Goal: Navigation & Orientation: Understand site structure

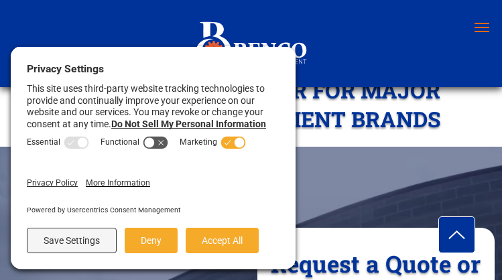
scroll to position [4068, 0]
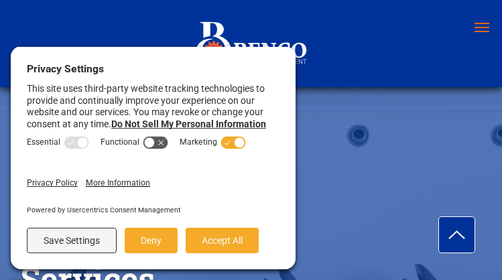
scroll to position [1894, 0]
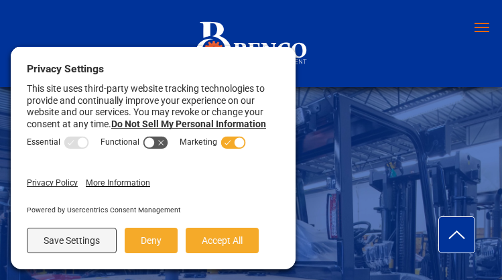
scroll to position [5295, 0]
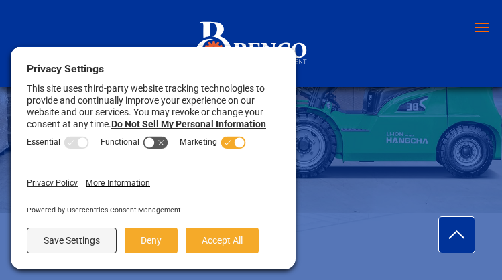
scroll to position [2378, 0]
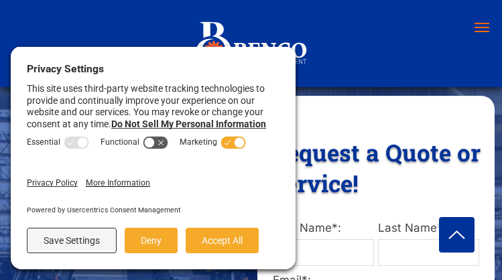
scroll to position [6906, 0]
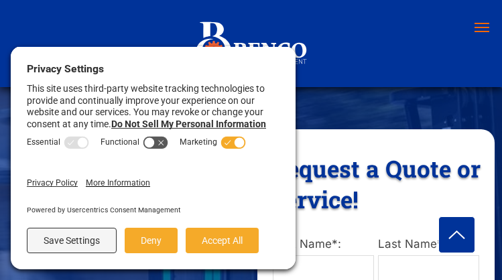
scroll to position [2774, 0]
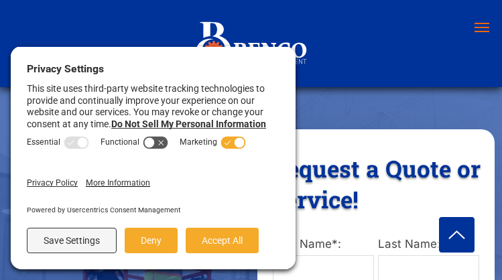
scroll to position [2689, 0]
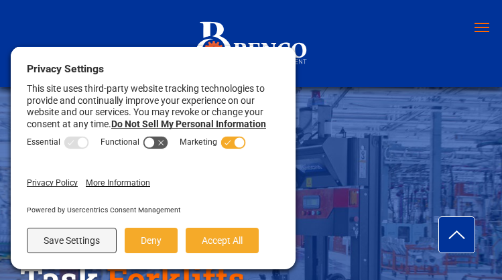
scroll to position [3005, 0]
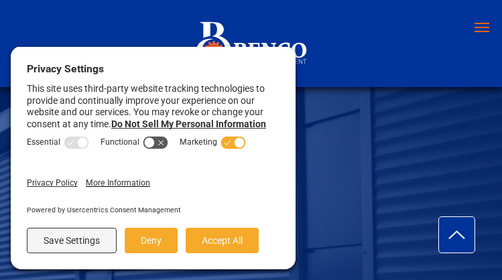
scroll to position [2636, 0]
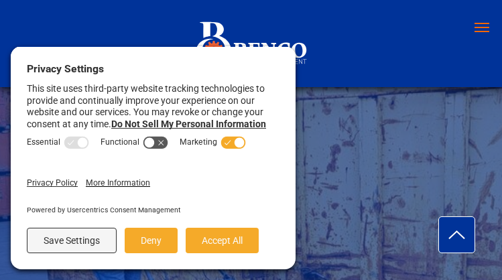
scroll to position [1902, 0]
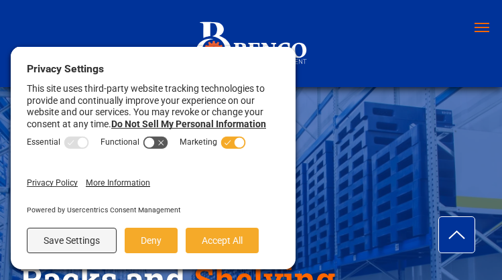
scroll to position [4627, 0]
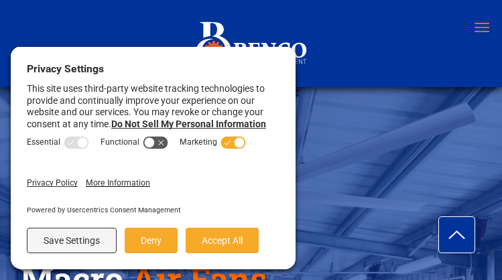
scroll to position [2565, 0]
